Goal: Information Seeking & Learning: Understand process/instructions

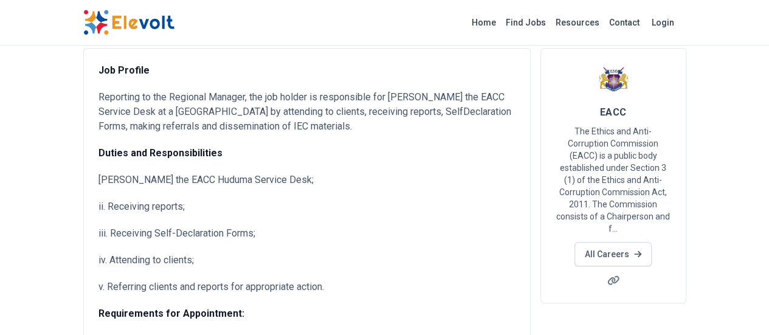
scroll to position [122, 0]
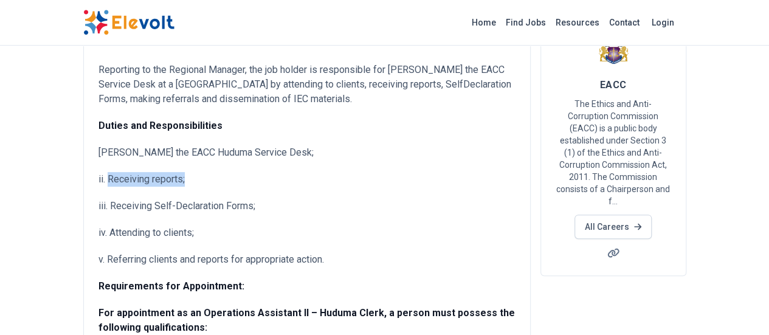
drag, startPoint x: 111, startPoint y: 163, endPoint x: 35, endPoint y: 165, distance: 76.0
click at [98, 172] on p "ii. Receiving reports;" at bounding box center [306, 179] width 417 height 15
copy p "Receiving reports;"
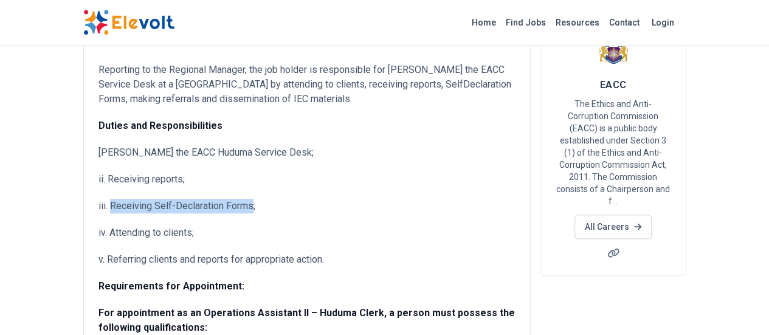
drag, startPoint x: 179, startPoint y: 190, endPoint x: 38, endPoint y: 195, distance: 141.1
click at [98, 199] on p "iii. Receiving Self-Declaration Forms;" at bounding box center [306, 206] width 417 height 15
copy p "Receiving Self-Declaration Forms"
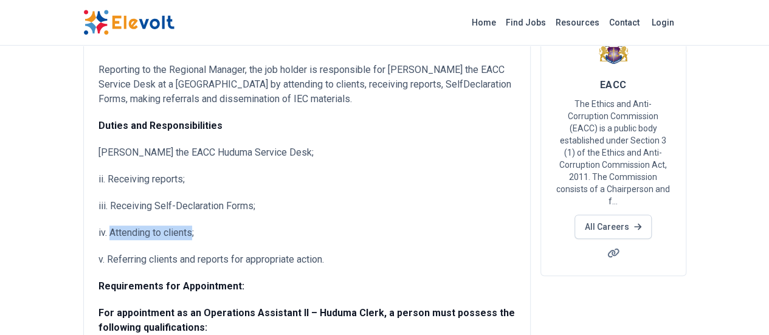
drag, startPoint x: 118, startPoint y: 216, endPoint x: 56, endPoint y: 222, distance: 62.3
click at [98, 226] on p "iv. Attending to clients;" at bounding box center [306, 233] width 417 height 15
copy p "Attending to clients"
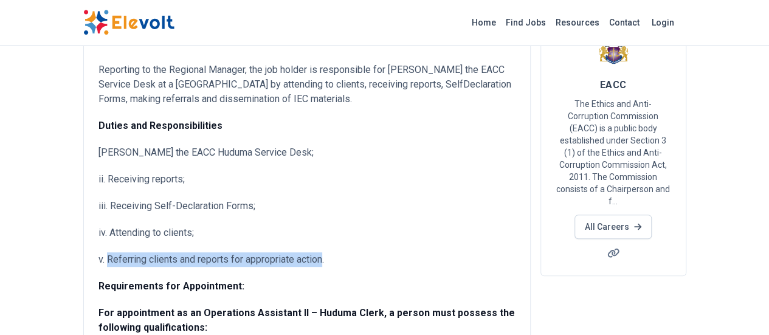
drag, startPoint x: 250, startPoint y: 246, endPoint x: 36, endPoint y: 243, distance: 214.6
click at [98, 252] on p "v. Referring clients and reports for appropriate action." at bounding box center [306, 259] width 417 height 15
copy p "Referring clients and reports for appropriate action"
